Goal: Information Seeking & Learning: Find specific fact

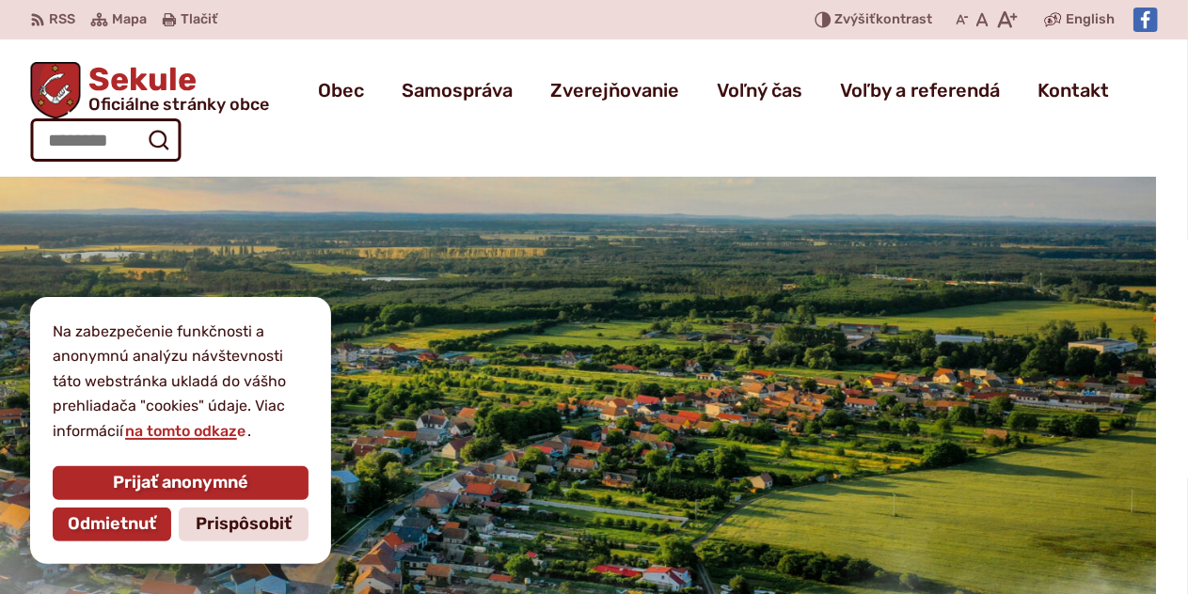
click at [145, 529] on span "Odmietnuť" at bounding box center [112, 524] width 88 height 21
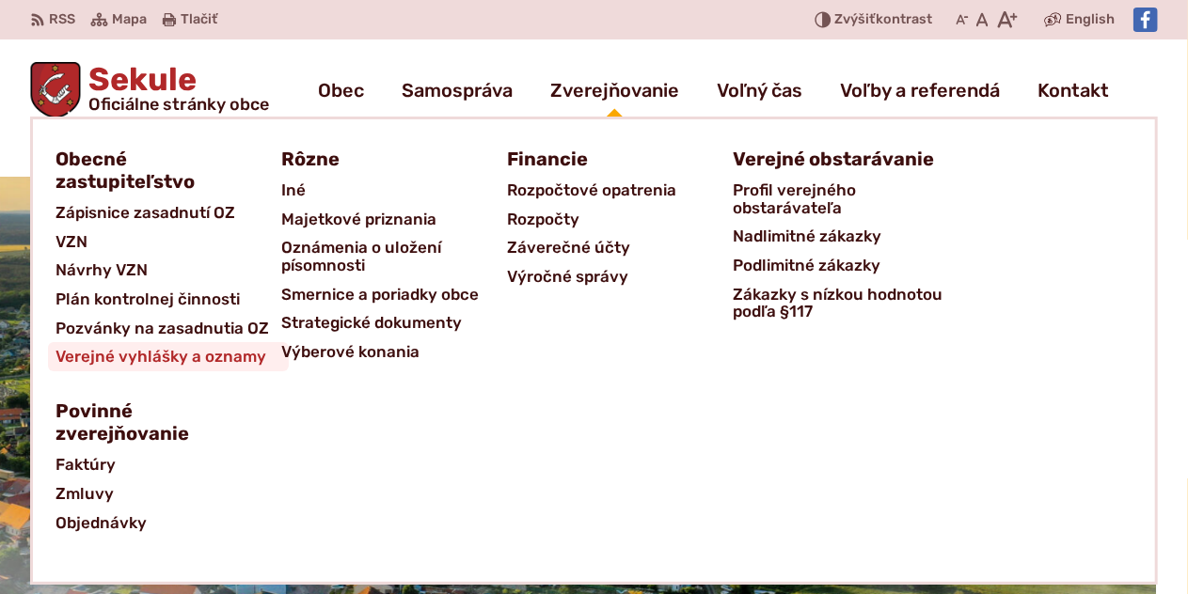
click at [212, 356] on span "Verejné vyhlášky a oznamy" at bounding box center [160, 356] width 211 height 29
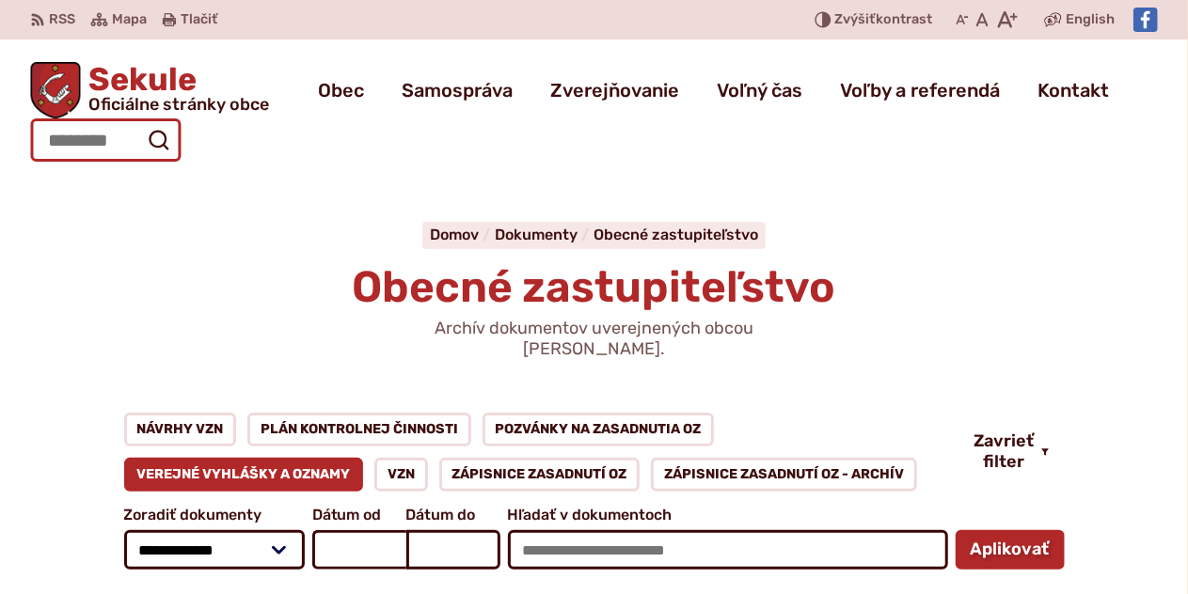
click at [122, 145] on input "Hľadať:" at bounding box center [105, 139] width 150 height 43
type input "**********"
click at [141, 123] on button "Odoslať vyhľadávací formulár" at bounding box center [158, 140] width 34 height 34
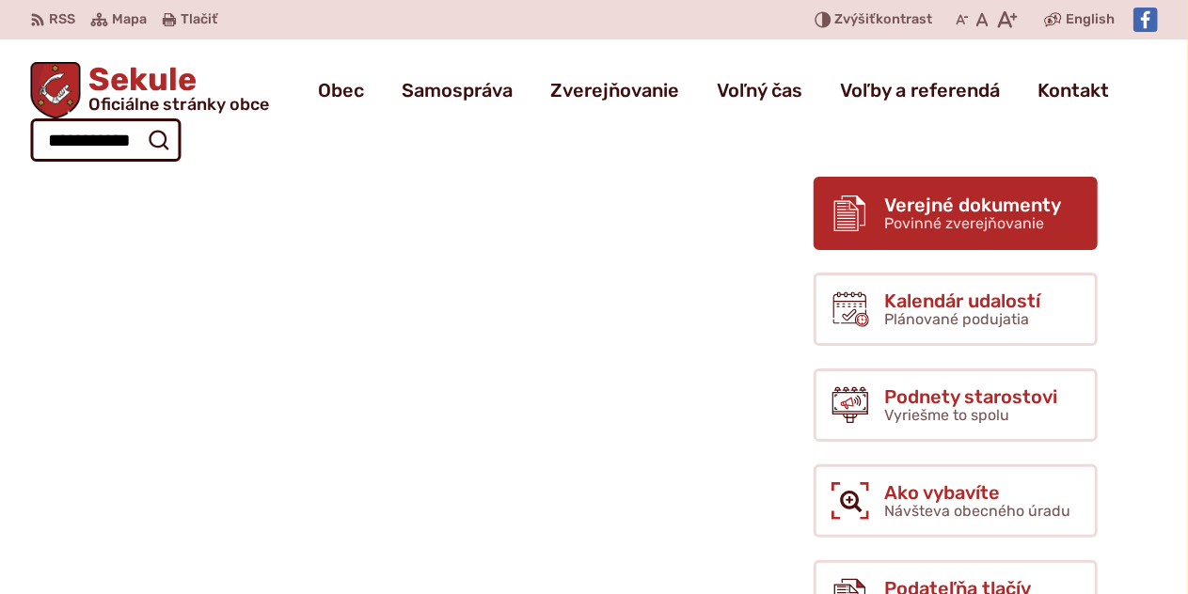
click at [1042, 218] on span "Verejné dokumenty Povinné zverejňovanie" at bounding box center [972, 214] width 177 height 38
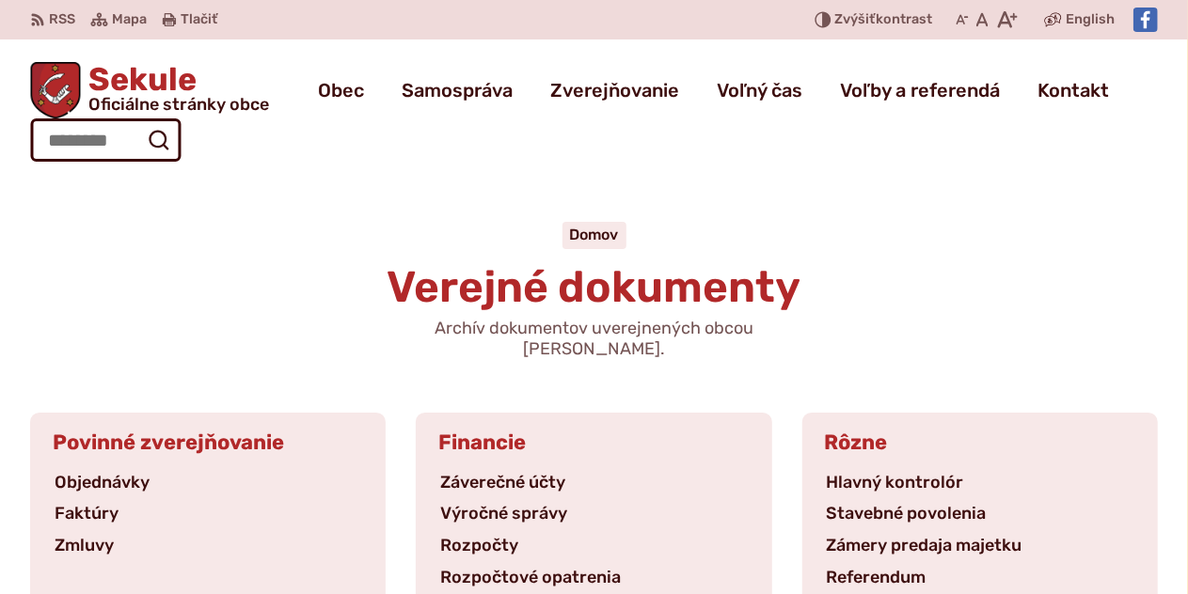
click at [128, 84] on span "Sekule Oficiálne stránky obce" at bounding box center [175, 88] width 188 height 49
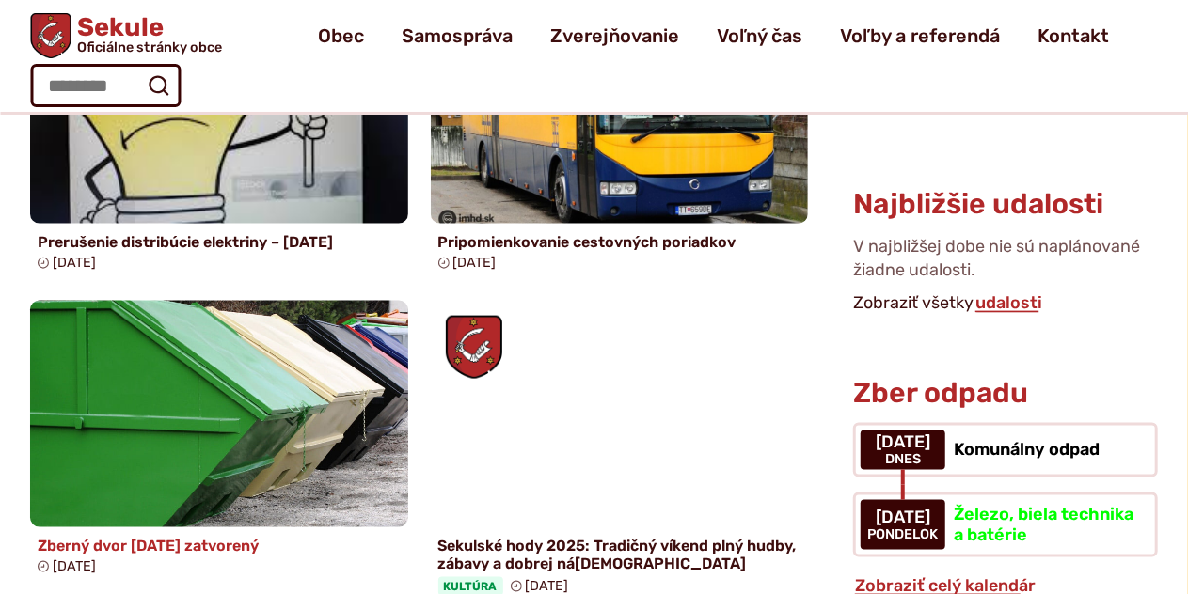
scroll to position [1034, 0]
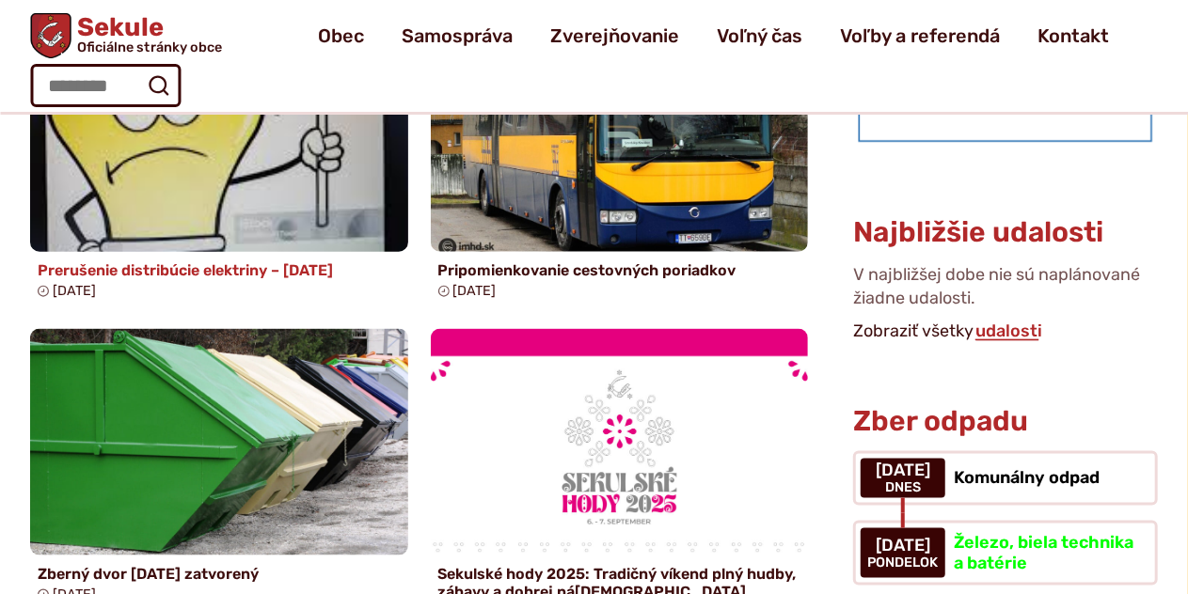
click at [245, 281] on link "Prerušenie distribúcie elektriny – 06.10.2025 11. sep 2025" at bounding box center [219, 165] width 378 height 281
